Goal: Information Seeking & Learning: Learn about a topic

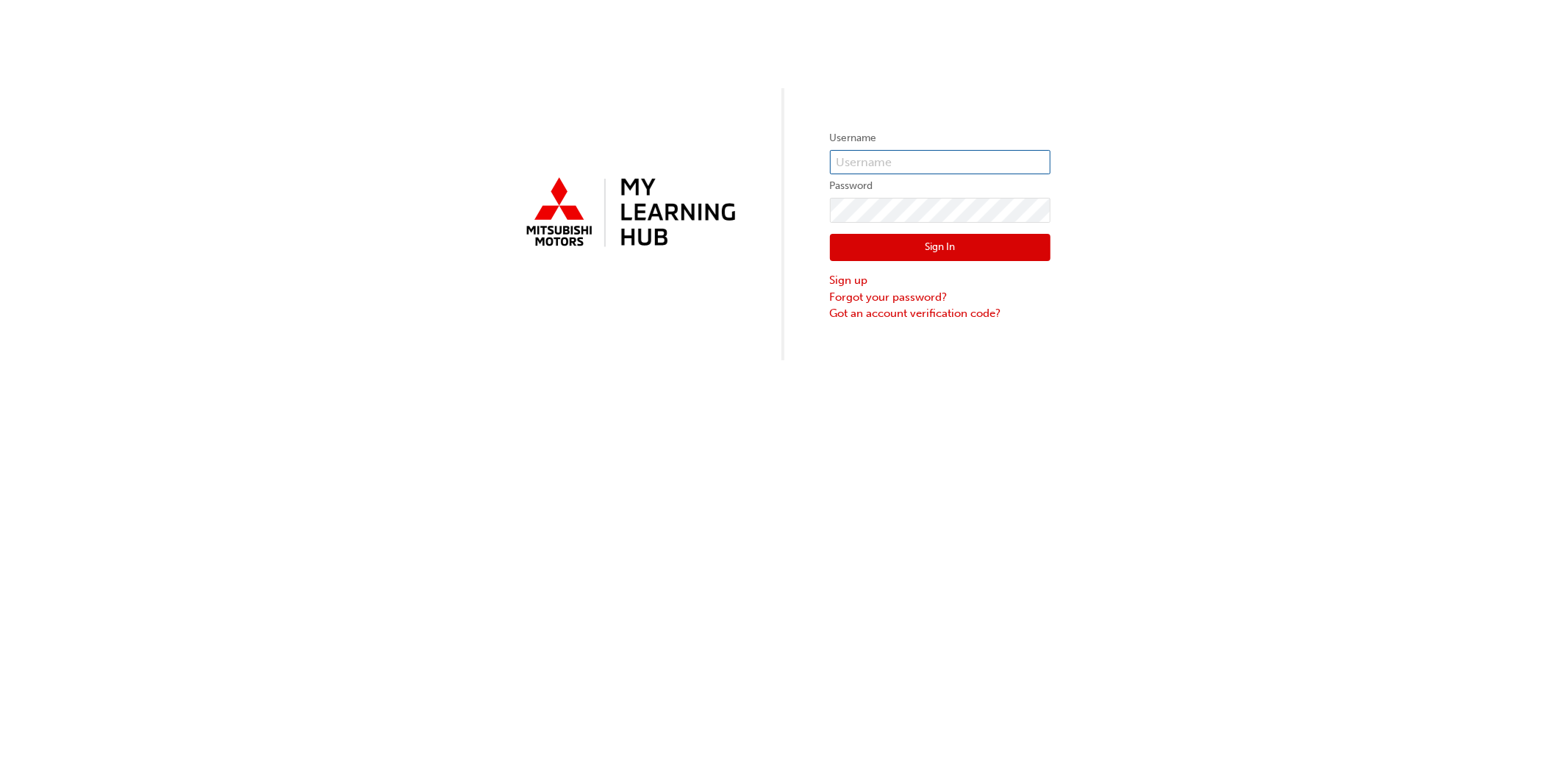
type input "rbarnes@mmal.com.au"
click at [918, 243] on button "Sign In" at bounding box center [940, 248] width 221 height 28
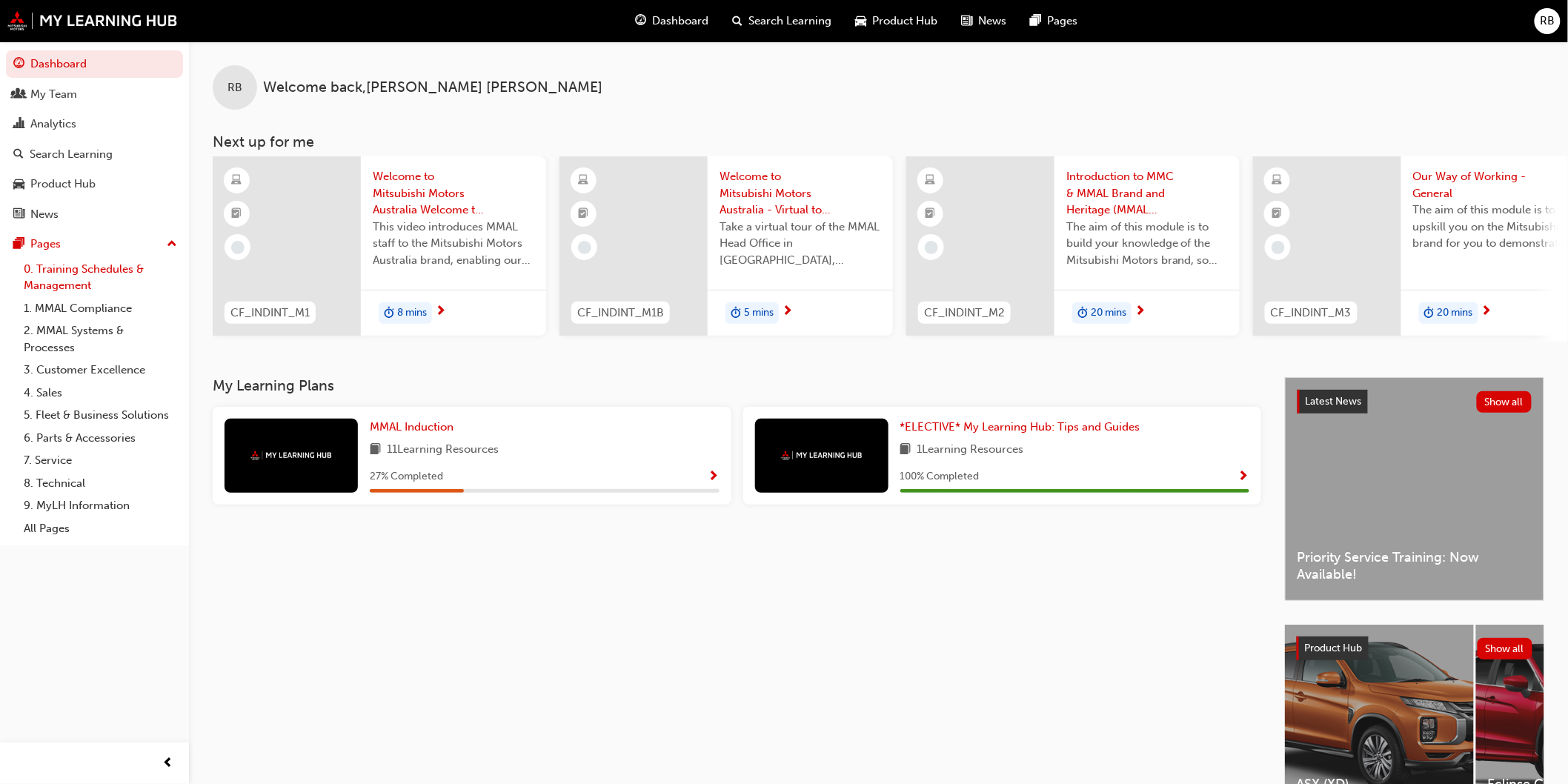
click at [47, 288] on link "0. Training Schedules & Management" at bounding box center [100, 277] width 165 height 39
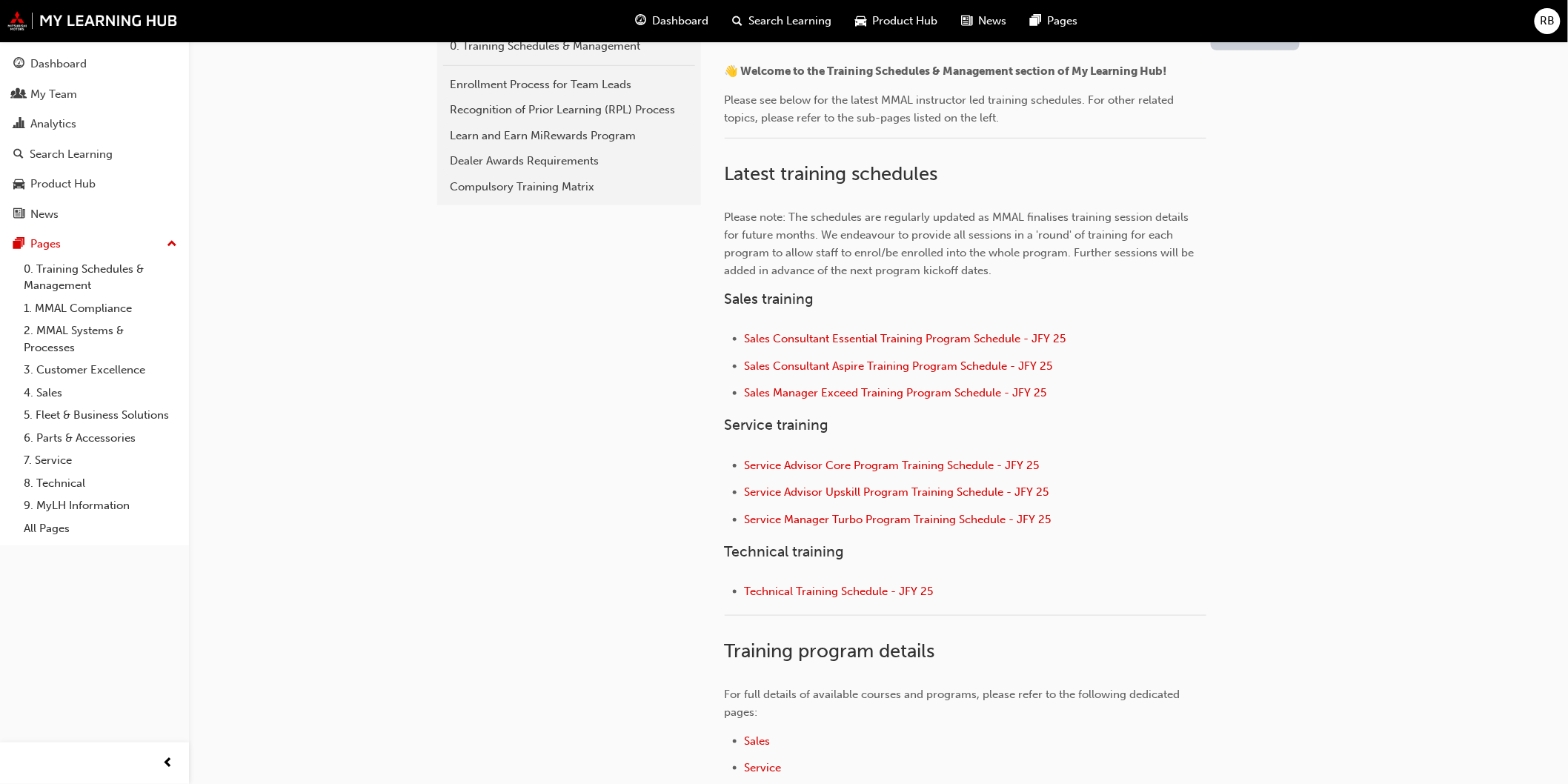
scroll to position [494, 0]
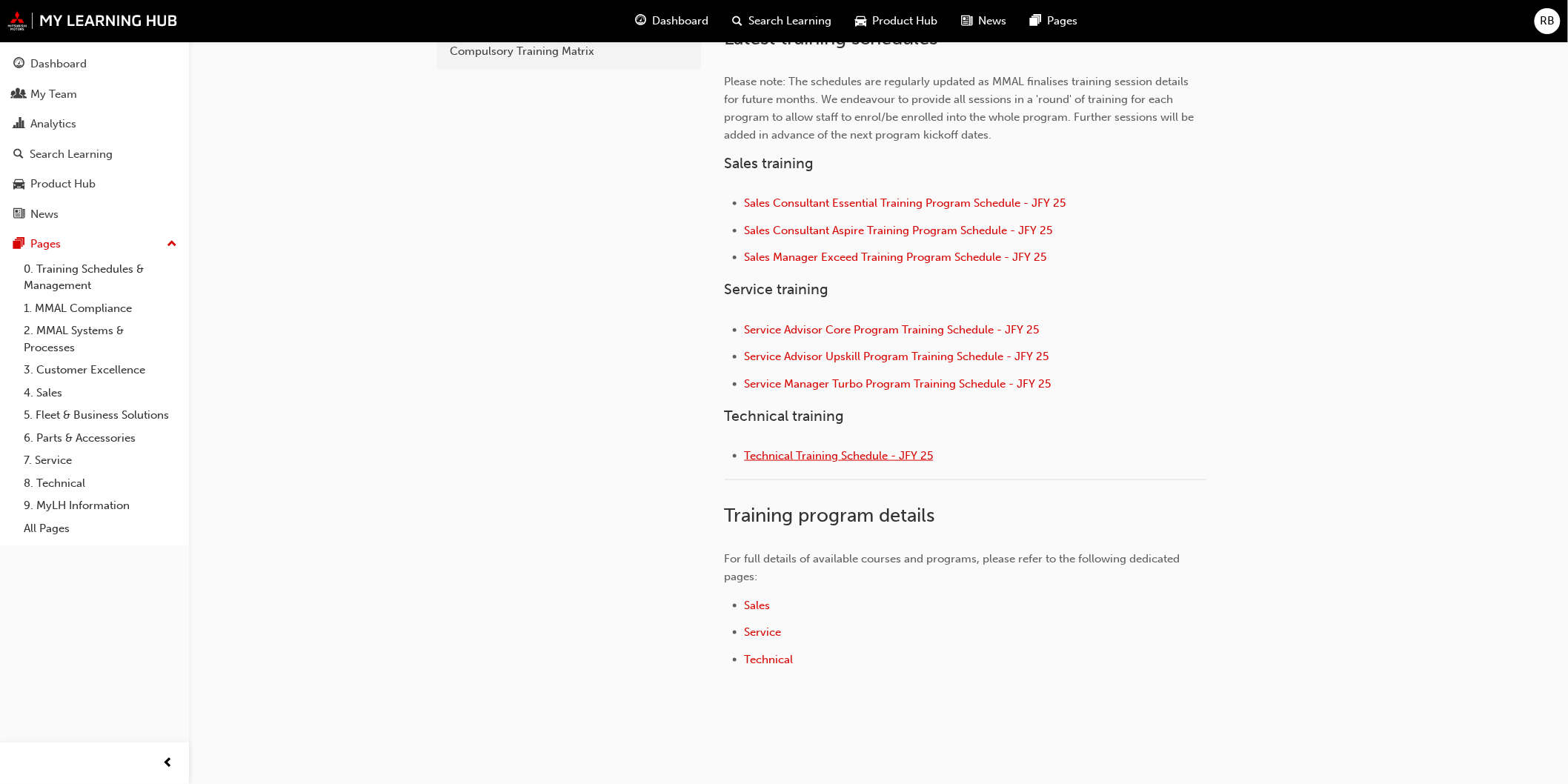
click at [859, 457] on span "Technical Training Schedule - JFY 25" at bounding box center [839, 455] width 189 height 13
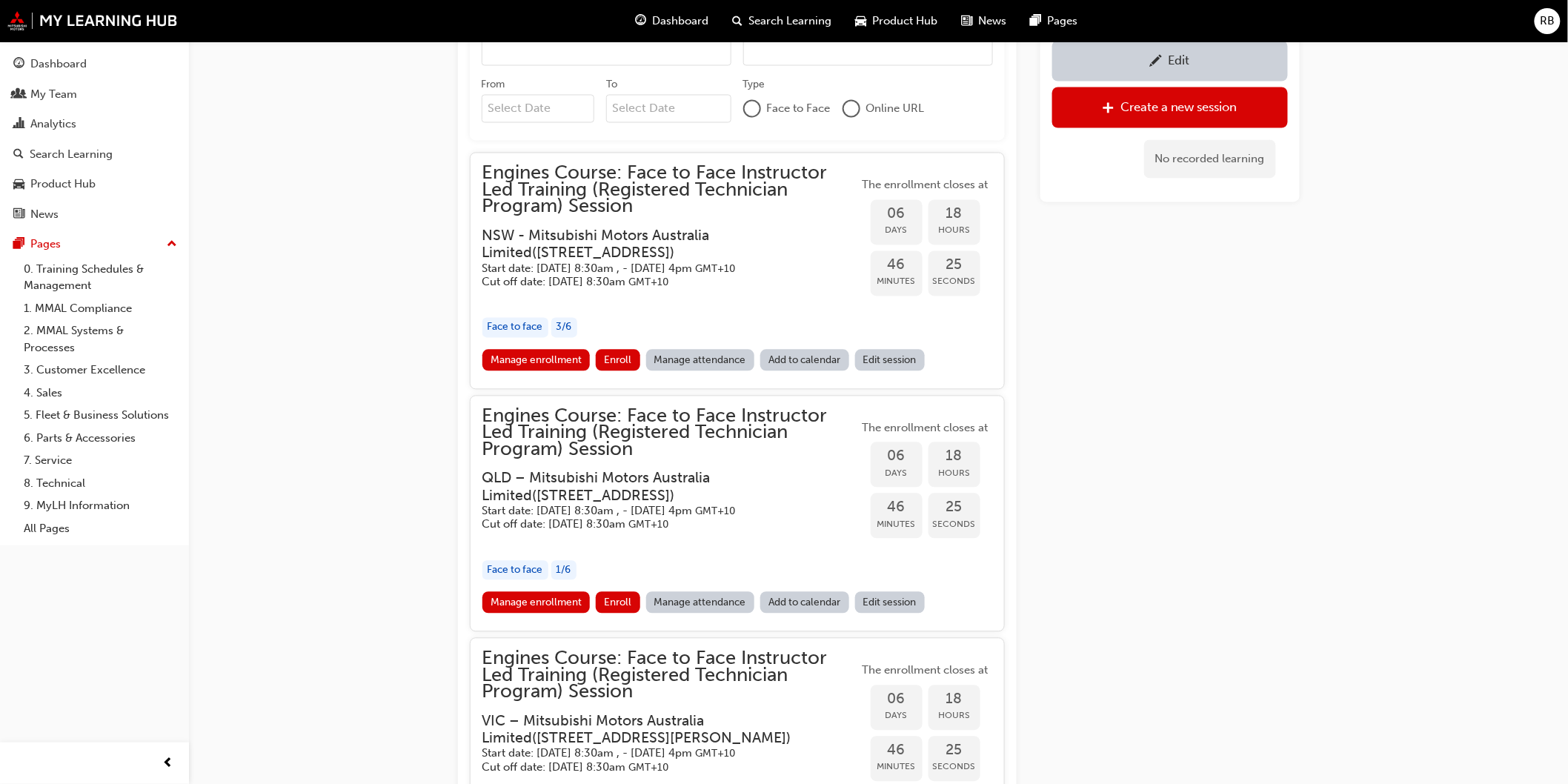
scroll to position [1172, 0]
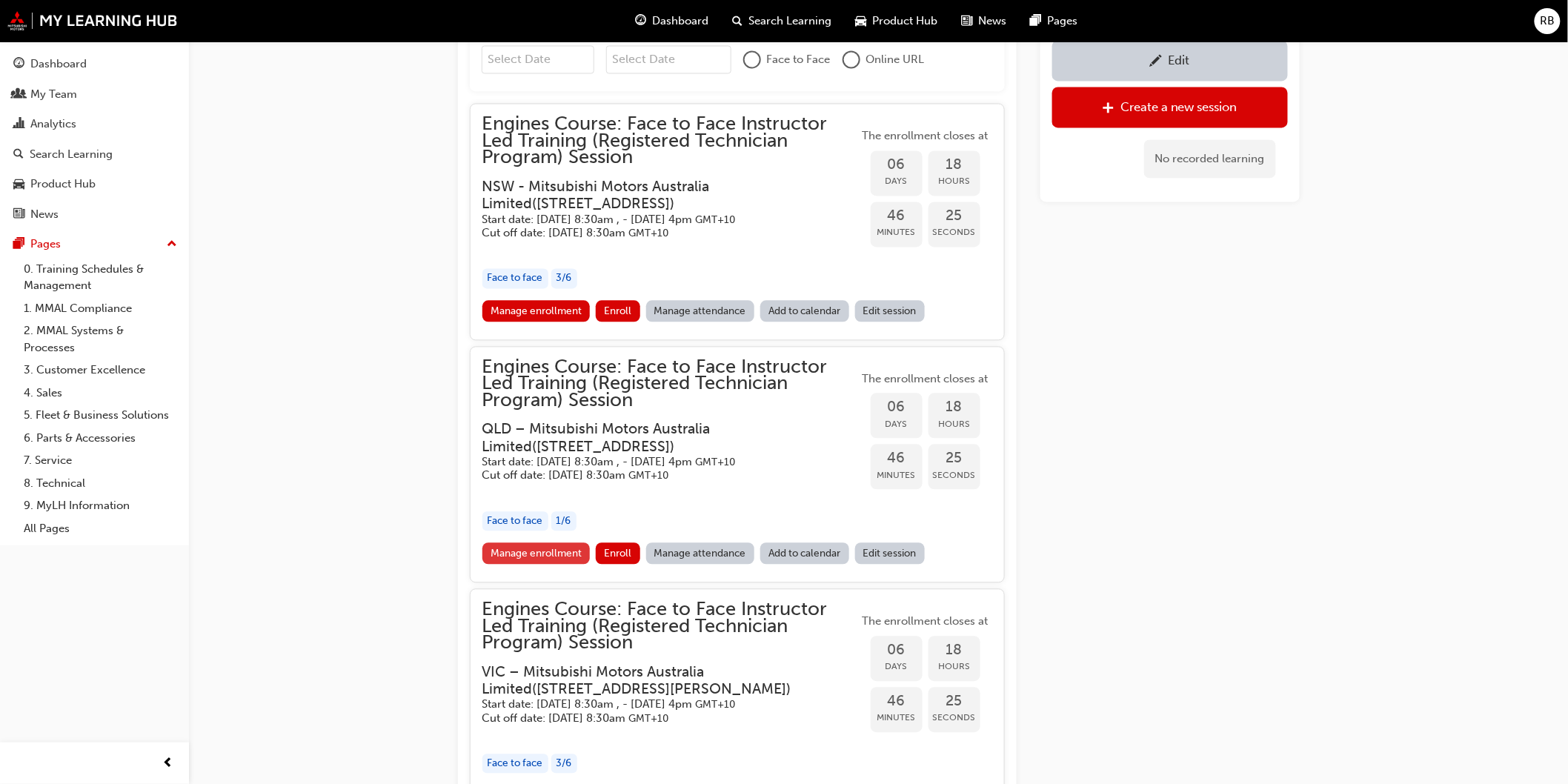
click at [531, 543] on link "Manage enrollment" at bounding box center [536, 554] width 108 height 22
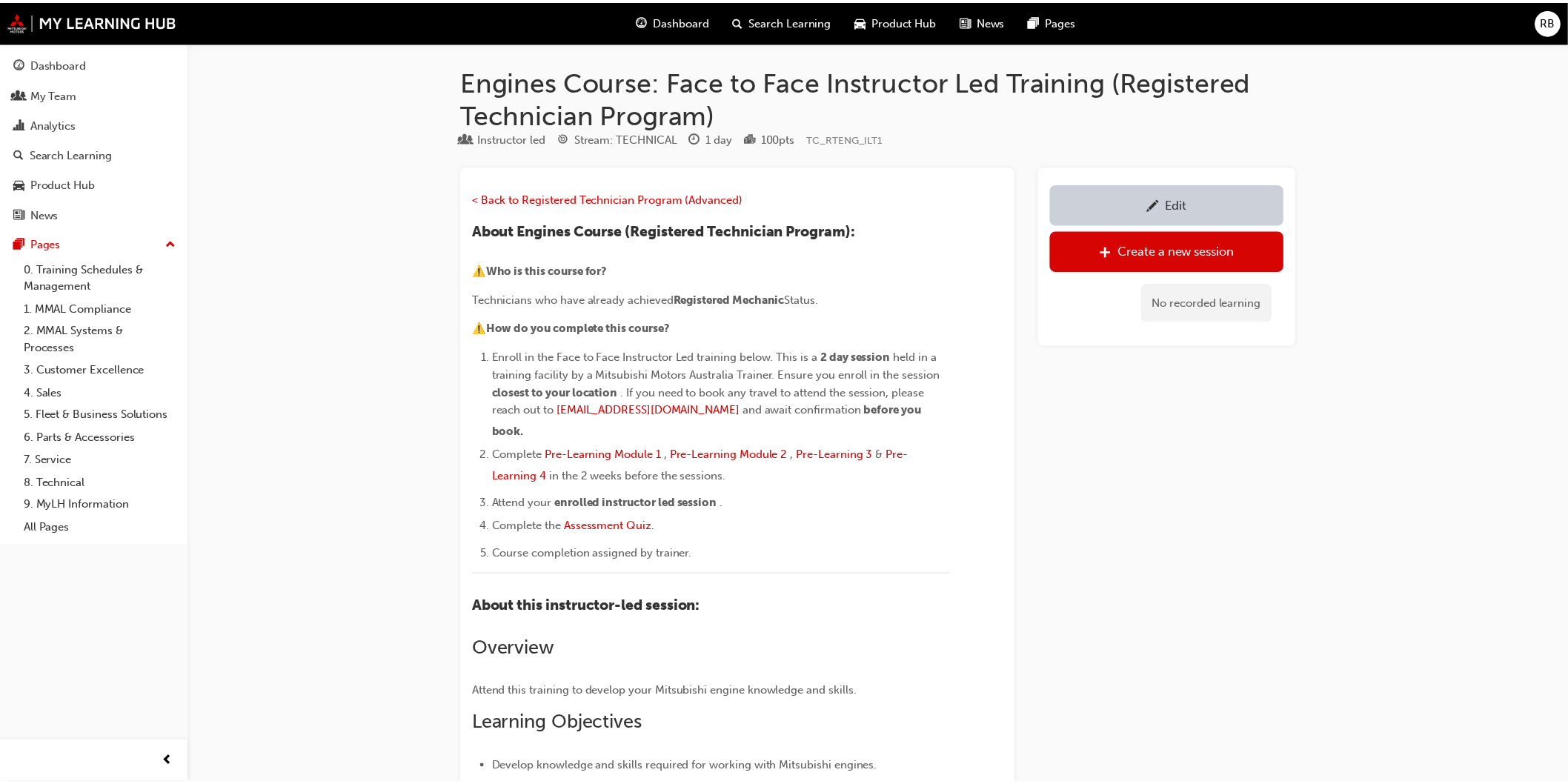
scroll to position [1172, 0]
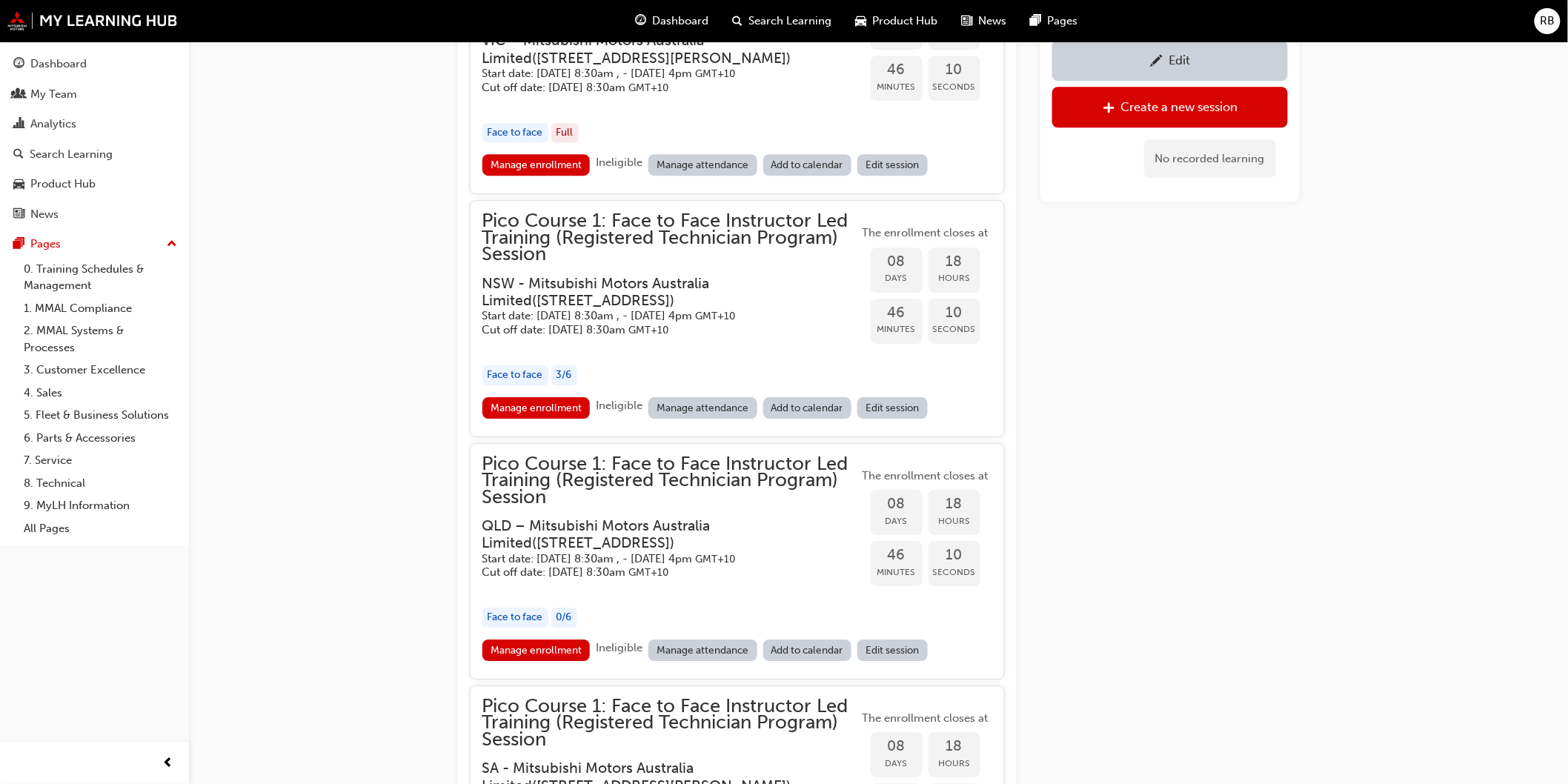
scroll to position [1717, 0]
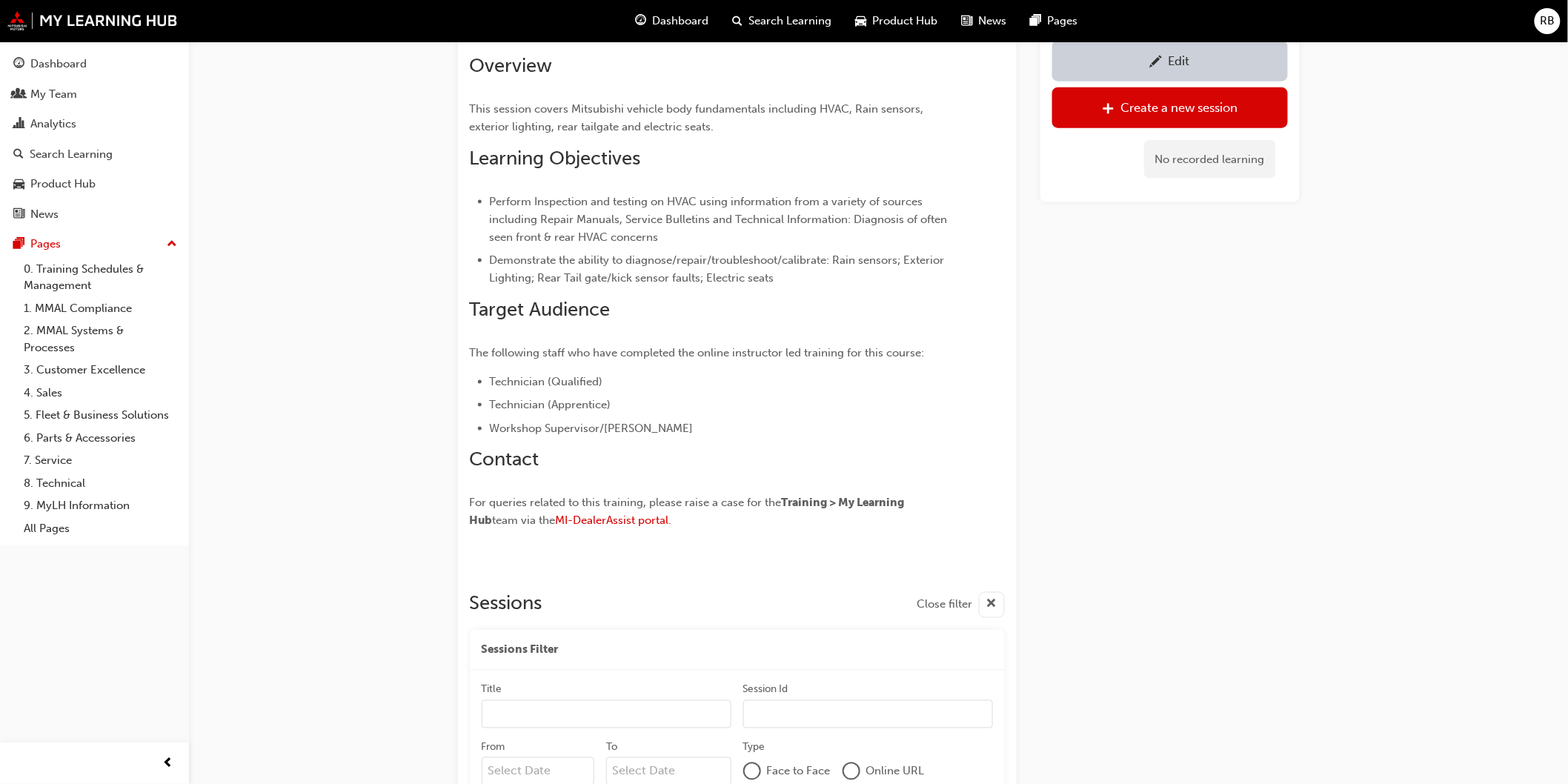
scroll to position [877, 0]
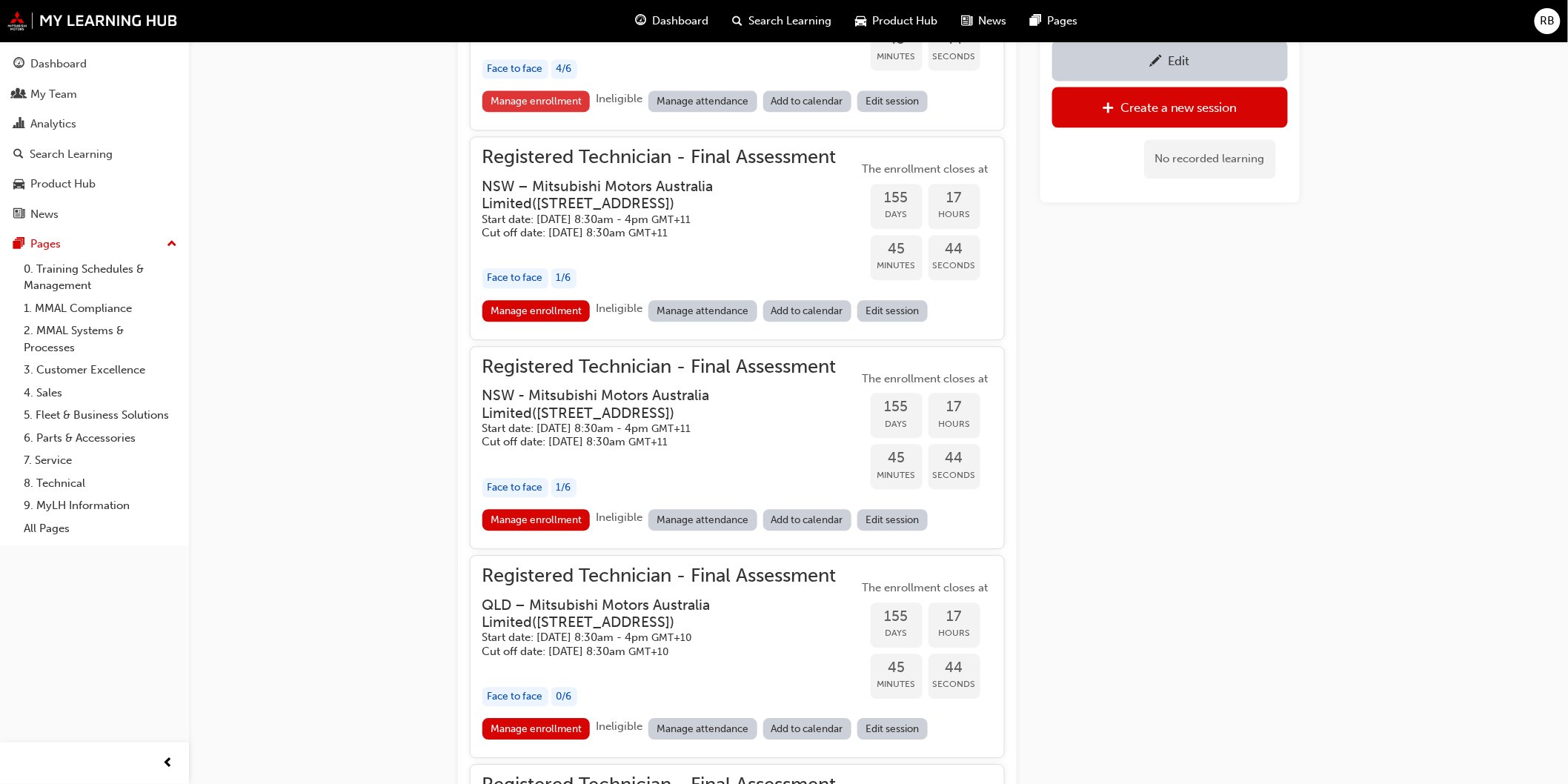
scroll to position [1372, 0]
